Goal: Task Accomplishment & Management: Manage account settings

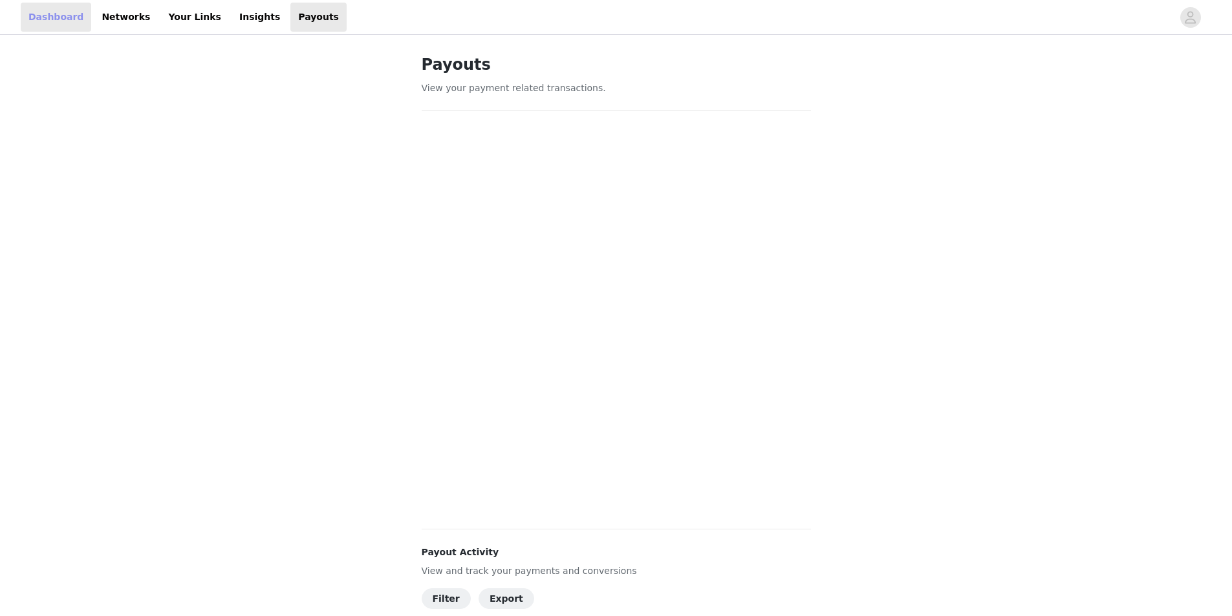
click at [49, 19] on link "Dashboard" at bounding box center [56, 17] width 71 height 29
